Goal: Information Seeking & Learning: Find specific fact

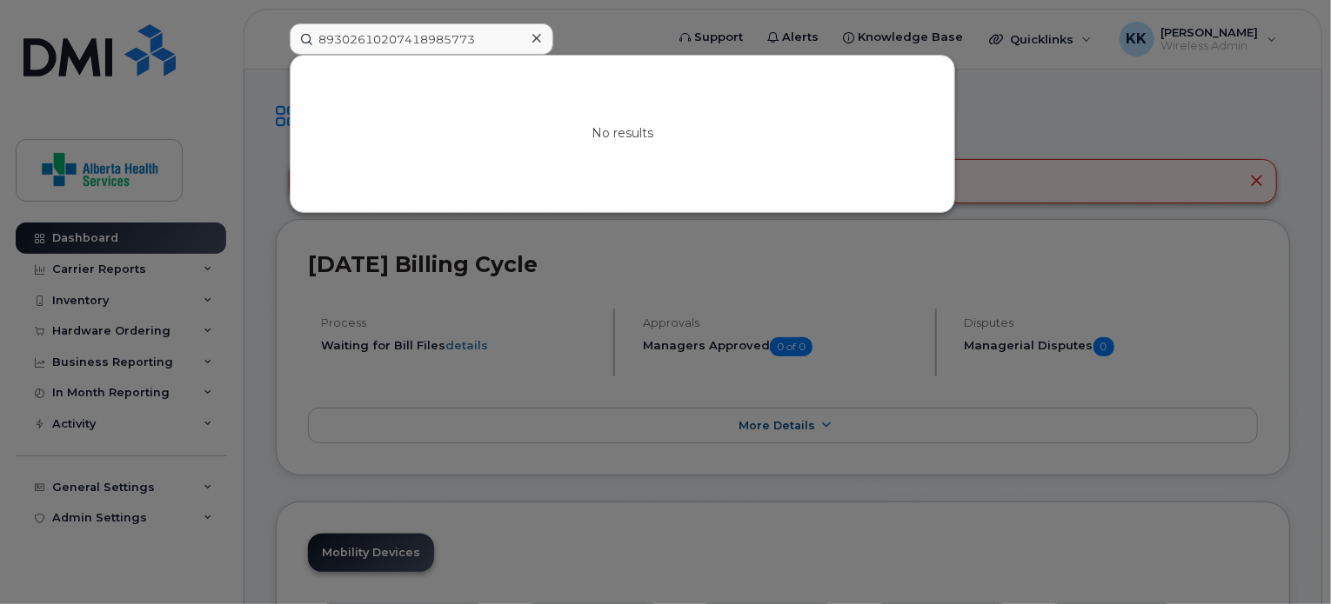
click at [497, 46] on input "89302610207418985773" at bounding box center [422, 38] width 264 height 31
drag, startPoint x: 494, startPoint y: 35, endPoint x: 259, endPoint y: 41, distance: 234.9
click at [276, 41] on div "89302610207418985773 No results" at bounding box center [471, 38] width 391 height 31
paste input "[PHONE_NUMBER]"
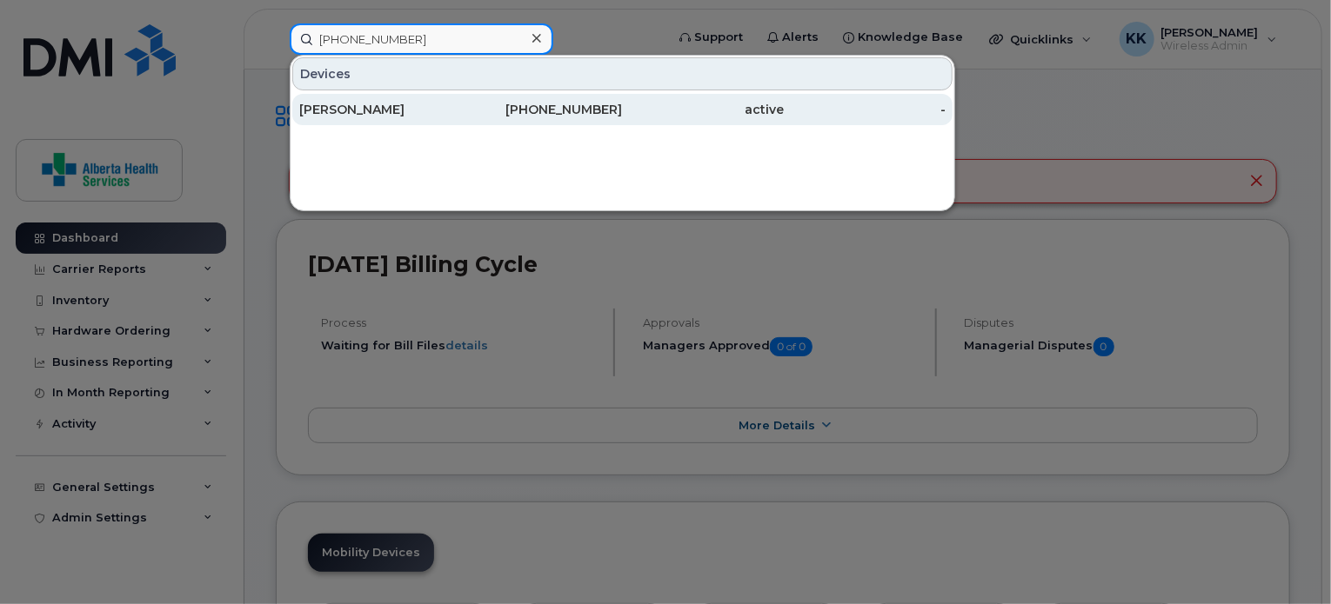
type input "[PHONE_NUMBER]"
click at [477, 105] on div "[PHONE_NUMBER]" at bounding box center [542, 109] width 162 height 17
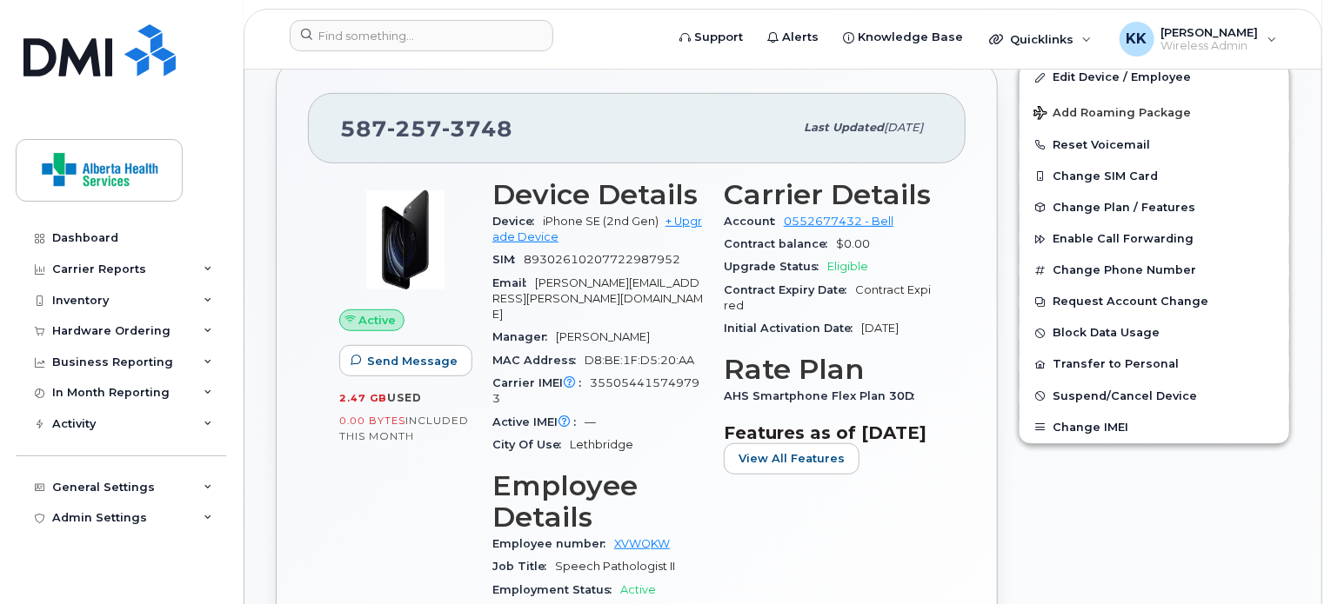
scroll to position [343, 0]
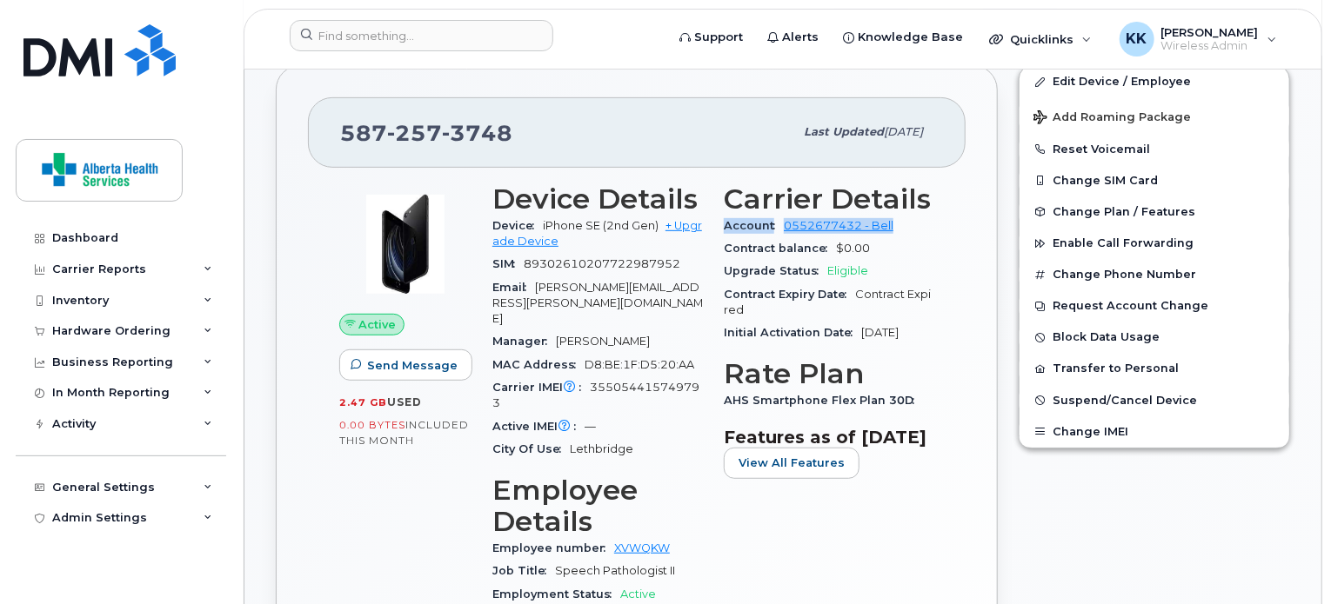
drag, startPoint x: 916, startPoint y: 224, endPoint x: 724, endPoint y: 222, distance: 192.2
click at [724, 222] on div "Account 0552677432 - Bell" at bounding box center [829, 226] width 210 height 23
copy div "Account 0552677432 - Bell"
click at [724, 222] on span "Account" at bounding box center [754, 225] width 60 height 13
drag, startPoint x: 905, startPoint y: 222, endPoint x: 717, endPoint y: 225, distance: 187.9
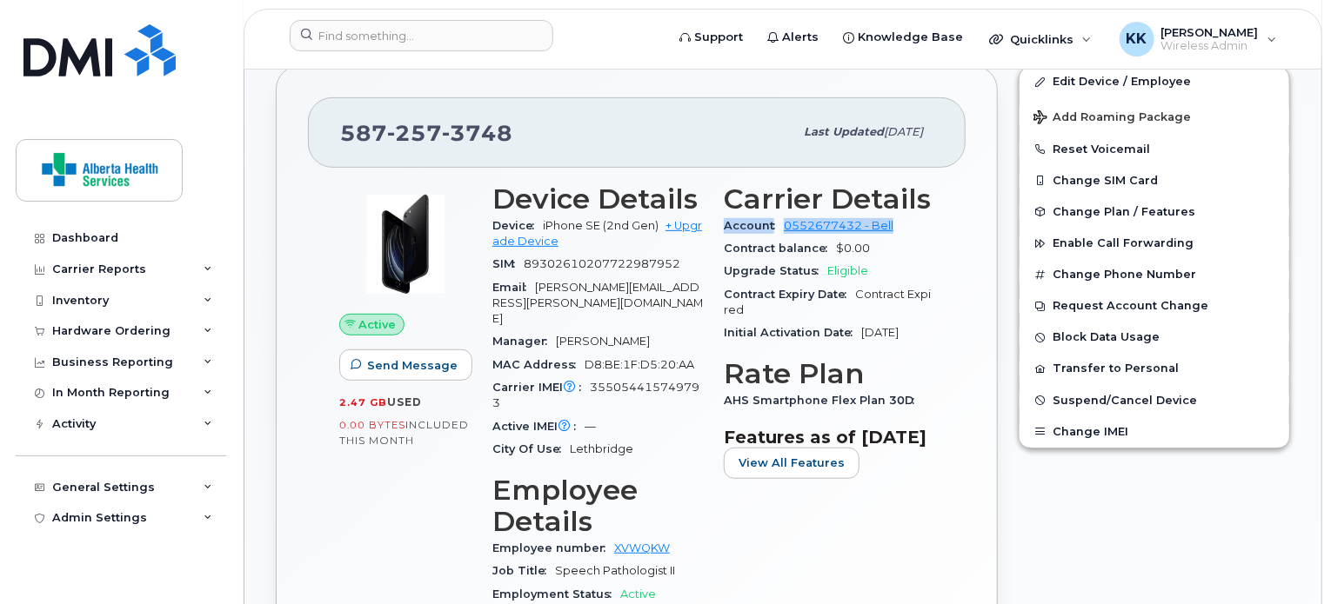
click at [717, 225] on div "Carrier Details Account 0552677432 - Bell Contract balance $0.00 Upgrade Status…" at bounding box center [828, 463] width 231 height 580
copy div "Account 0552677432 - Bell"
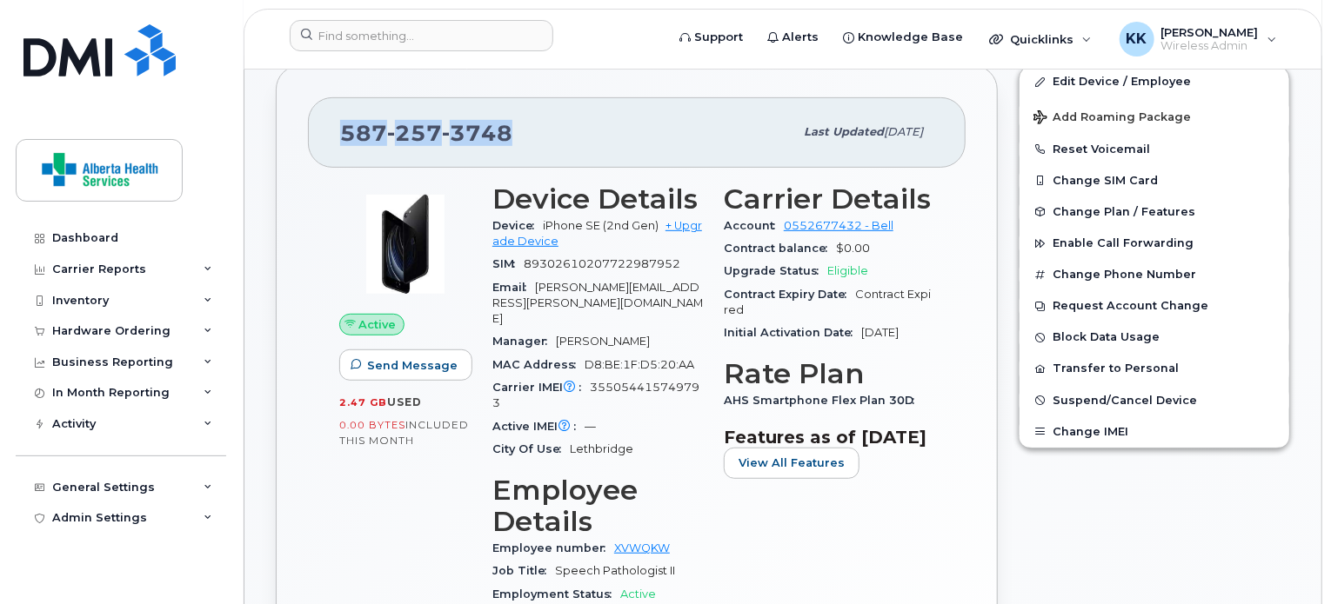
drag, startPoint x: 528, startPoint y: 124, endPoint x: 317, endPoint y: 104, distance: 212.3
click at [317, 104] on div "587 257 3748 Last updated May 28, 2025" at bounding box center [637, 132] width 658 height 70
copy span "587 257 3748"
click at [630, 281] on span "Paige.Wood@albertahealthservices.ca" at bounding box center [597, 303] width 210 height 45
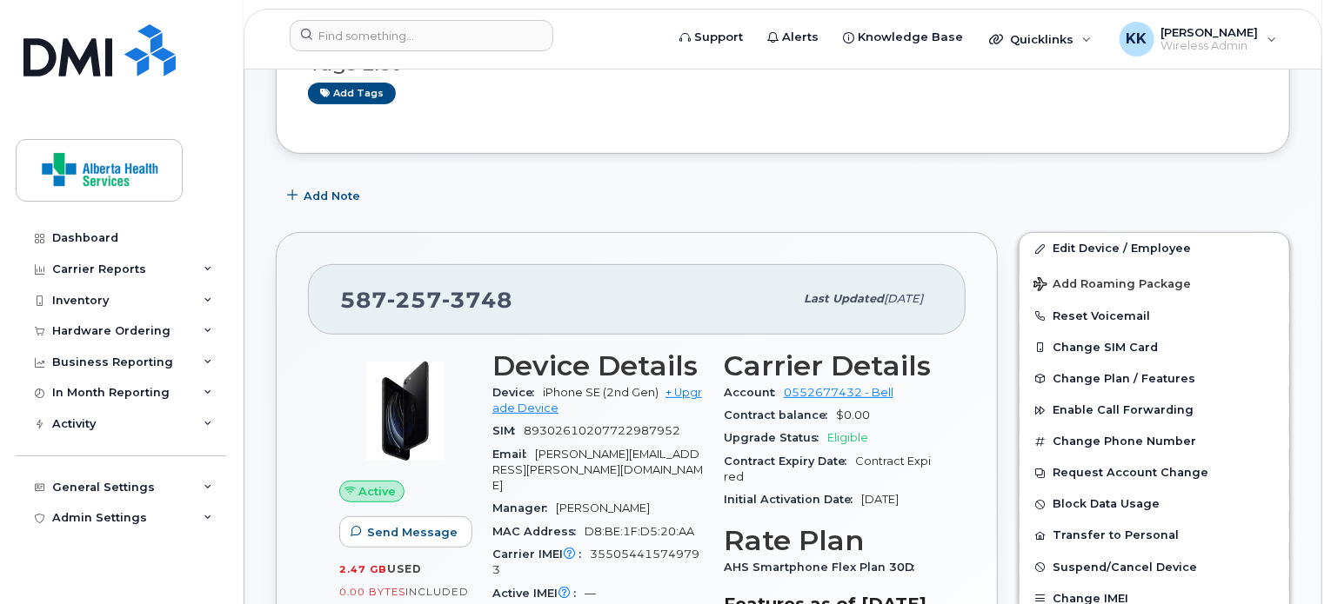
scroll to position [0, 0]
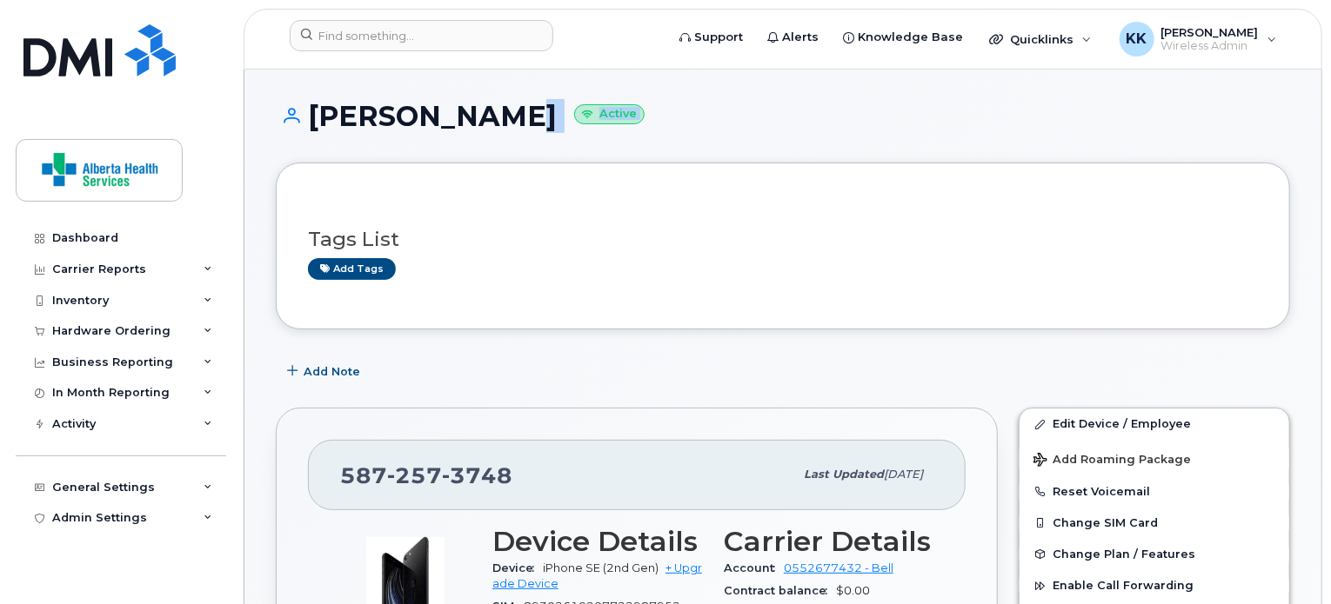
drag, startPoint x: 490, startPoint y: 117, endPoint x: 316, endPoint y: 164, distance: 180.0
click at [334, 110] on h1 "Paige Wood Active" at bounding box center [783, 116] width 1014 height 30
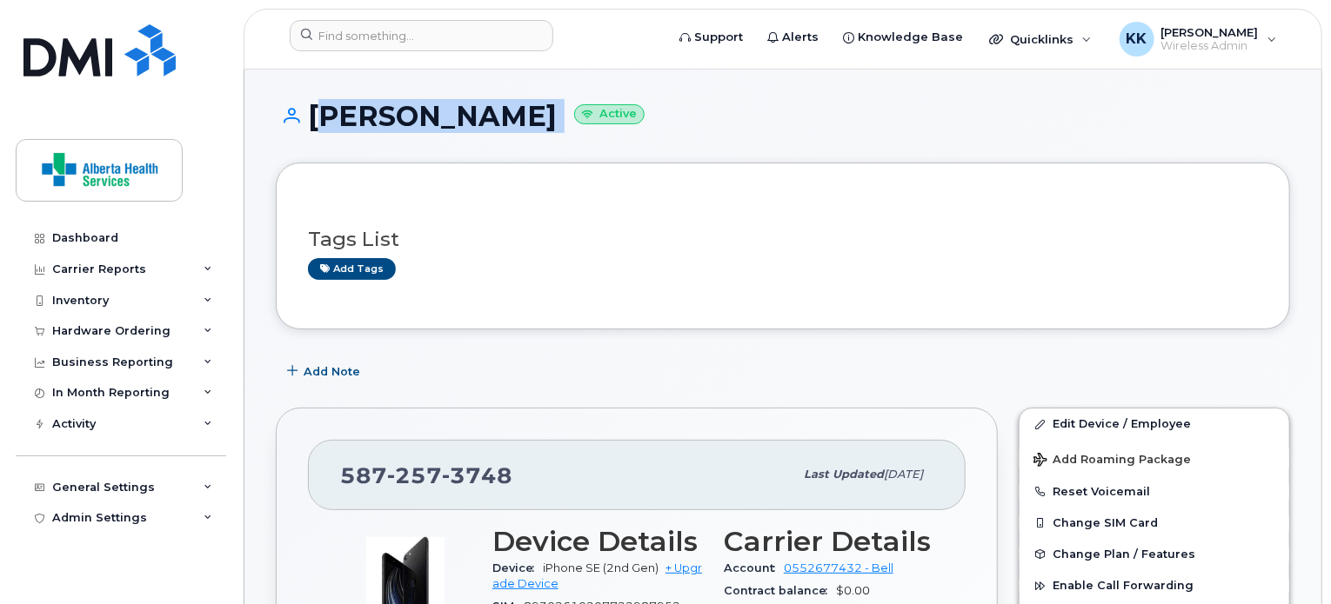
copy h1 "[PERSON_NAME]"
